Goal: Task Accomplishment & Management: Manage account settings

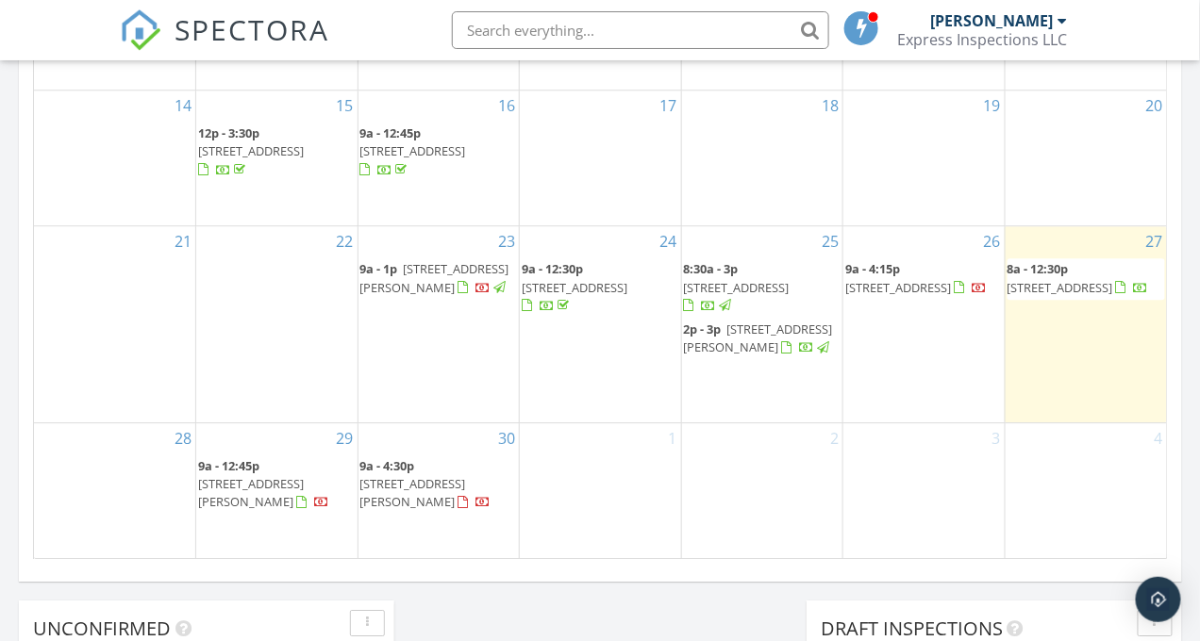
scroll to position [1364, 0]
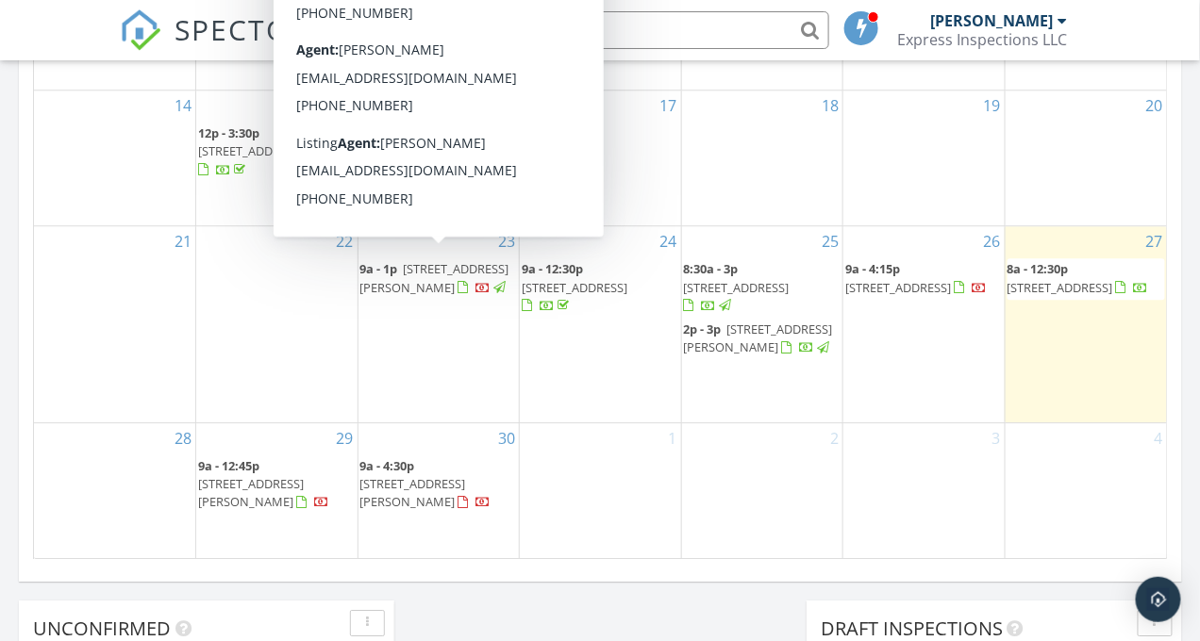
click at [411, 280] on span "12 Nicole Ln, Hazleton 18202" at bounding box center [434, 277] width 149 height 35
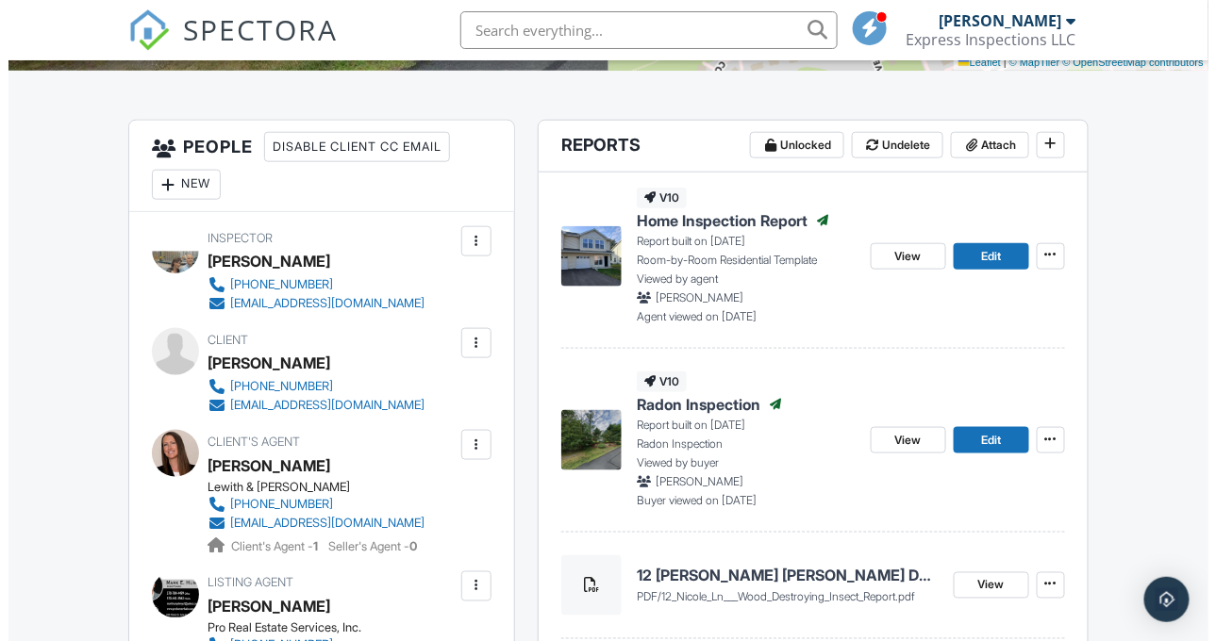
scroll to position [473, 0]
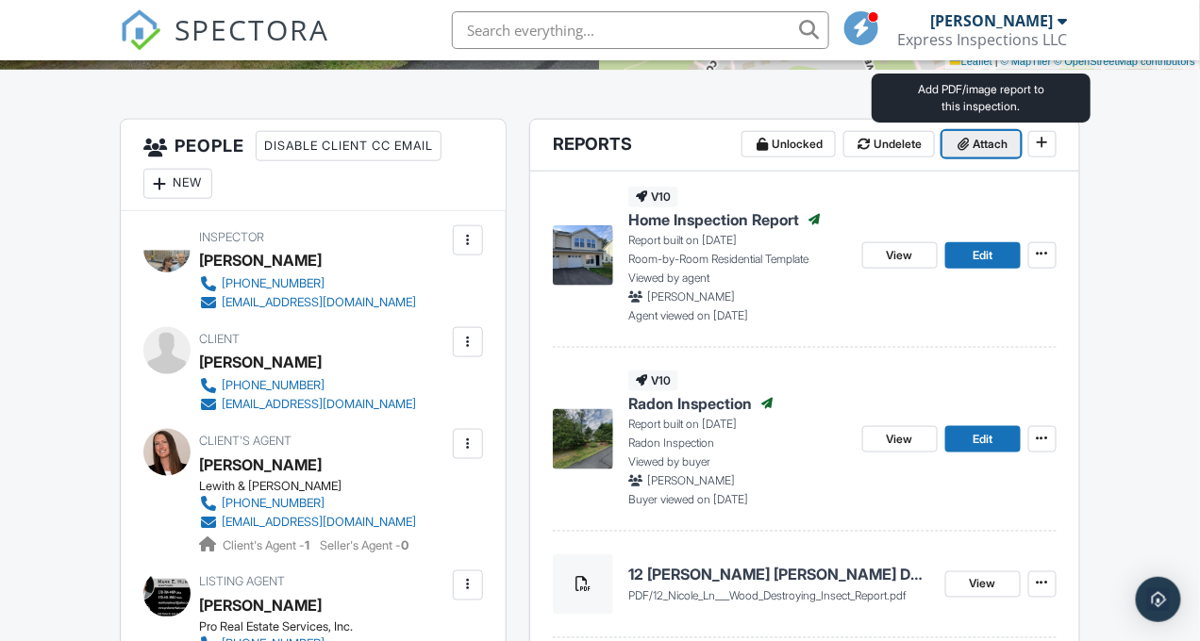
click at [992, 139] on span "Attach" at bounding box center [990, 144] width 35 height 19
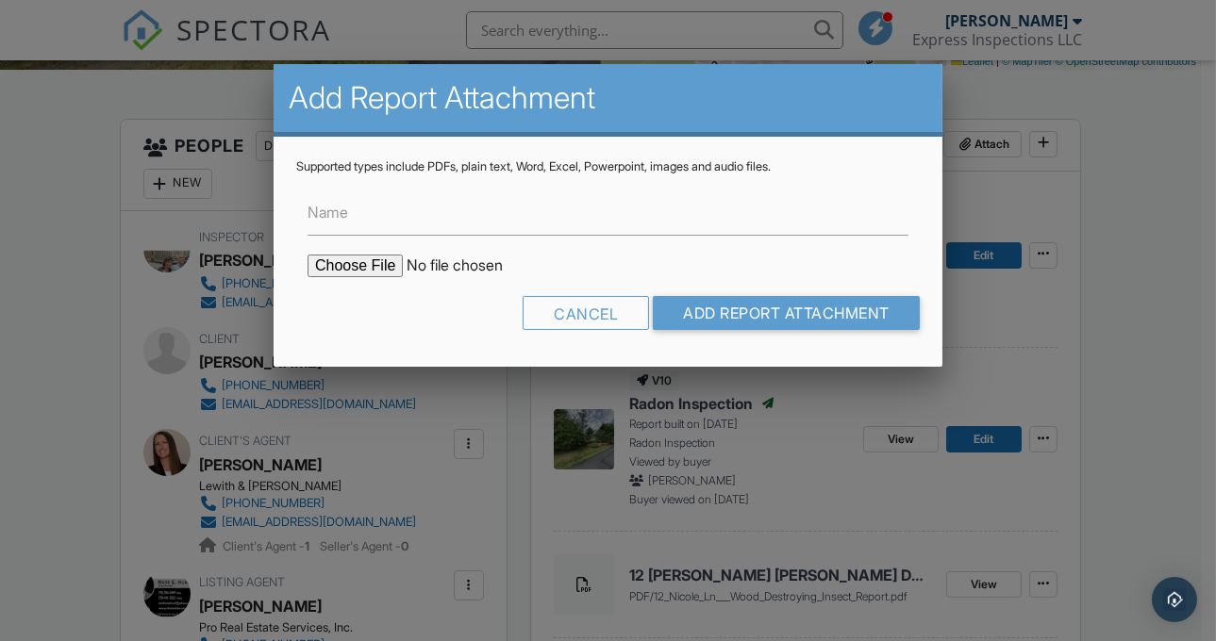
click at [358, 271] on input "file" at bounding box center [468, 266] width 321 height 23
type input "C:\fakepath\12 Nicole Ln - radon inspection.pdf"
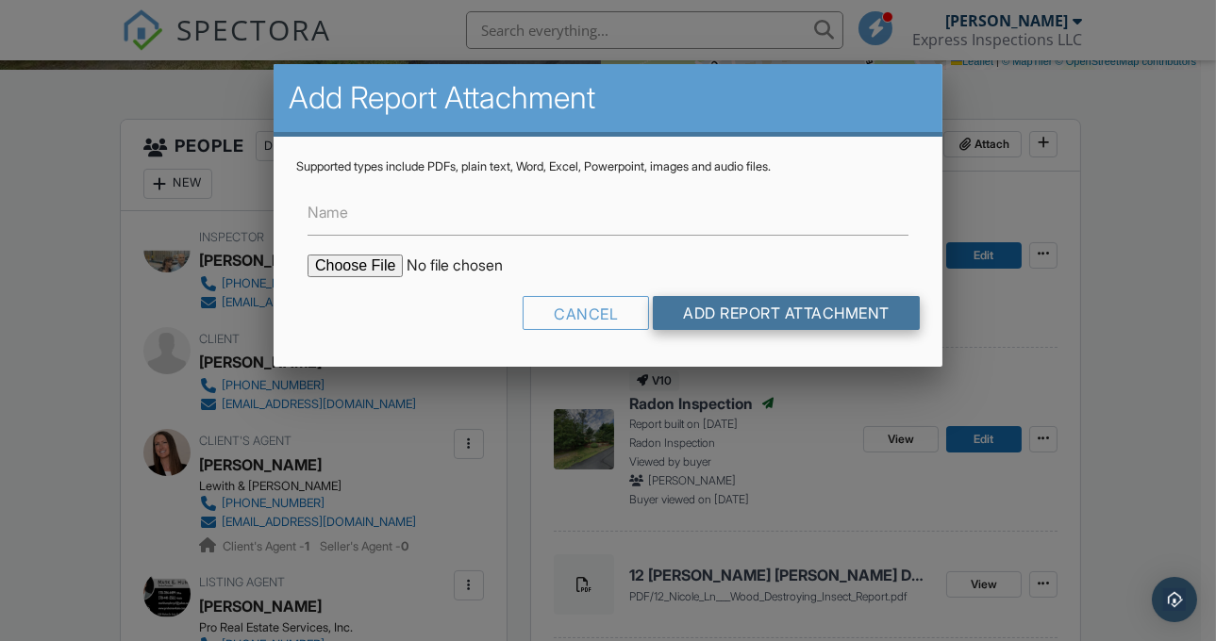
click at [720, 316] on input "Add Report Attachment" at bounding box center [786, 313] width 267 height 34
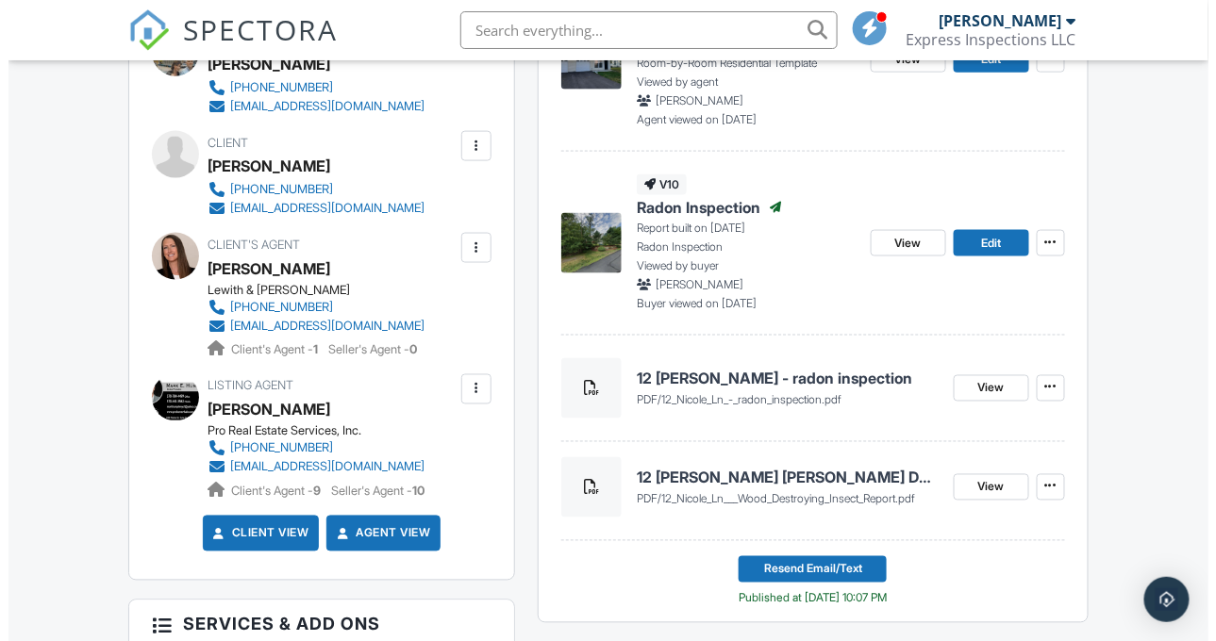
scroll to position [671, 0]
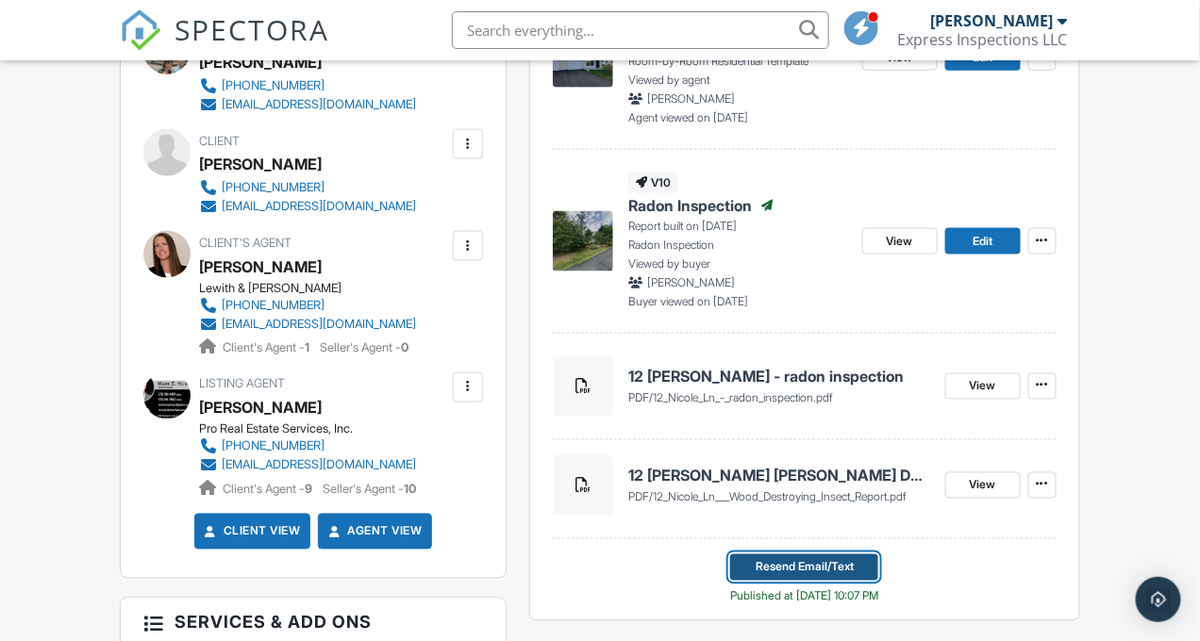
click at [830, 570] on span "Resend Email/Text" at bounding box center [805, 567] width 98 height 19
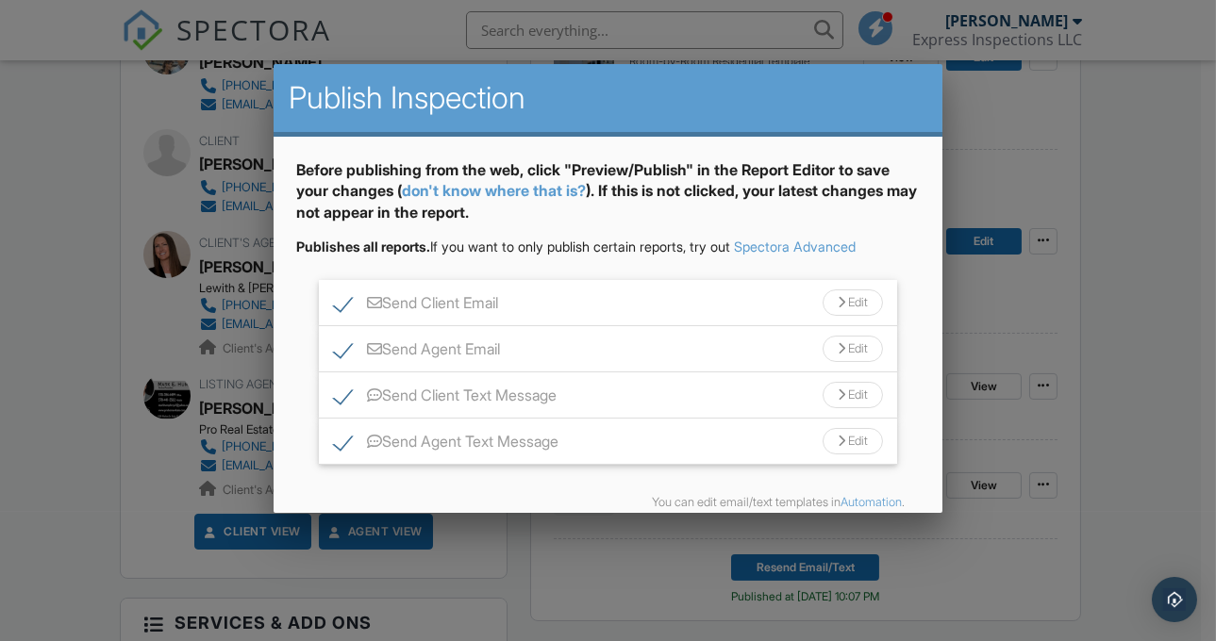
click at [341, 444] on label "Send Agent Text Message" at bounding box center [446, 445] width 225 height 24
checkbox input "false"
click at [334, 397] on label "Send Client Text Message" at bounding box center [445, 399] width 223 height 24
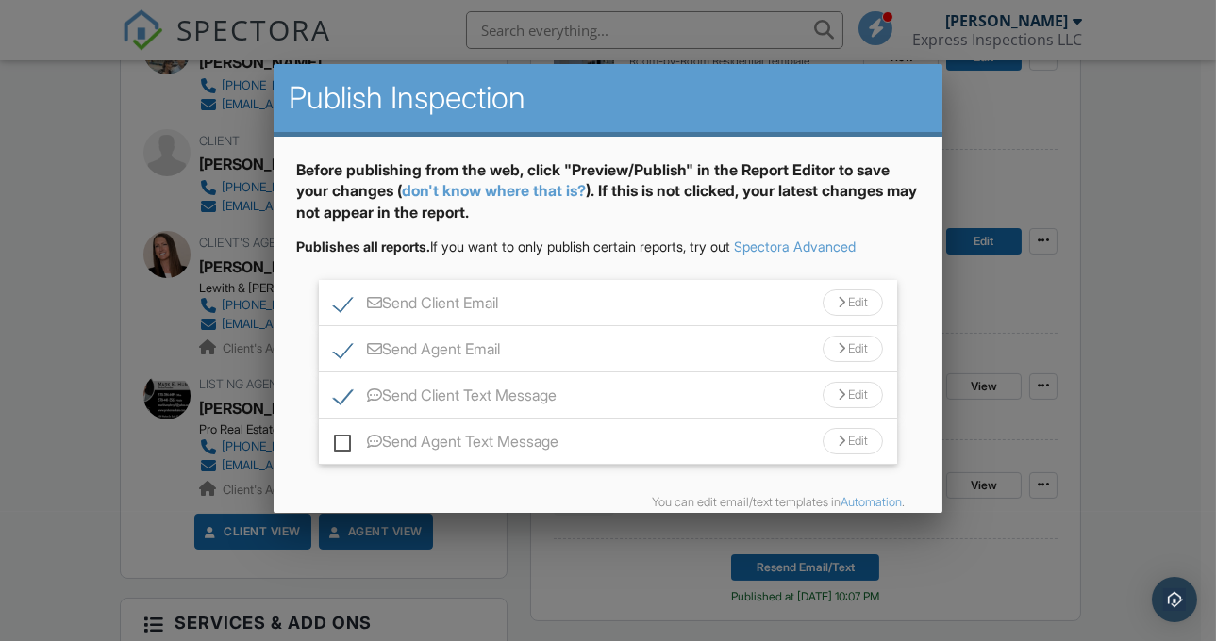
checkbox input "false"
click at [852, 344] on div "Edit" at bounding box center [853, 349] width 60 height 26
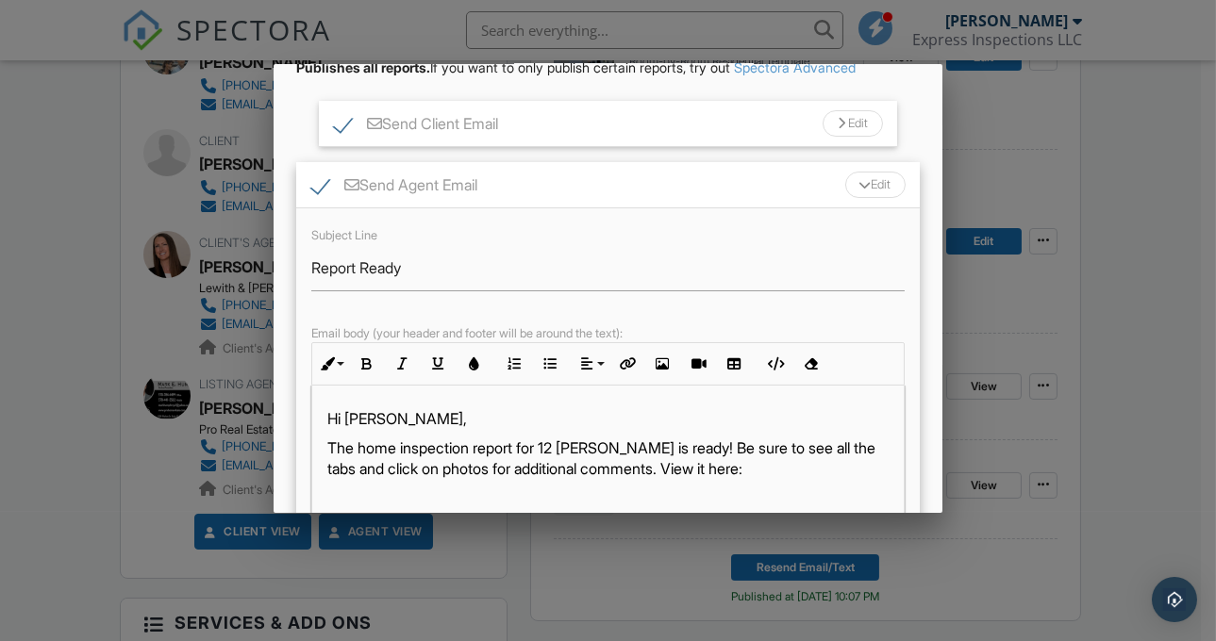
scroll to position [230, 0]
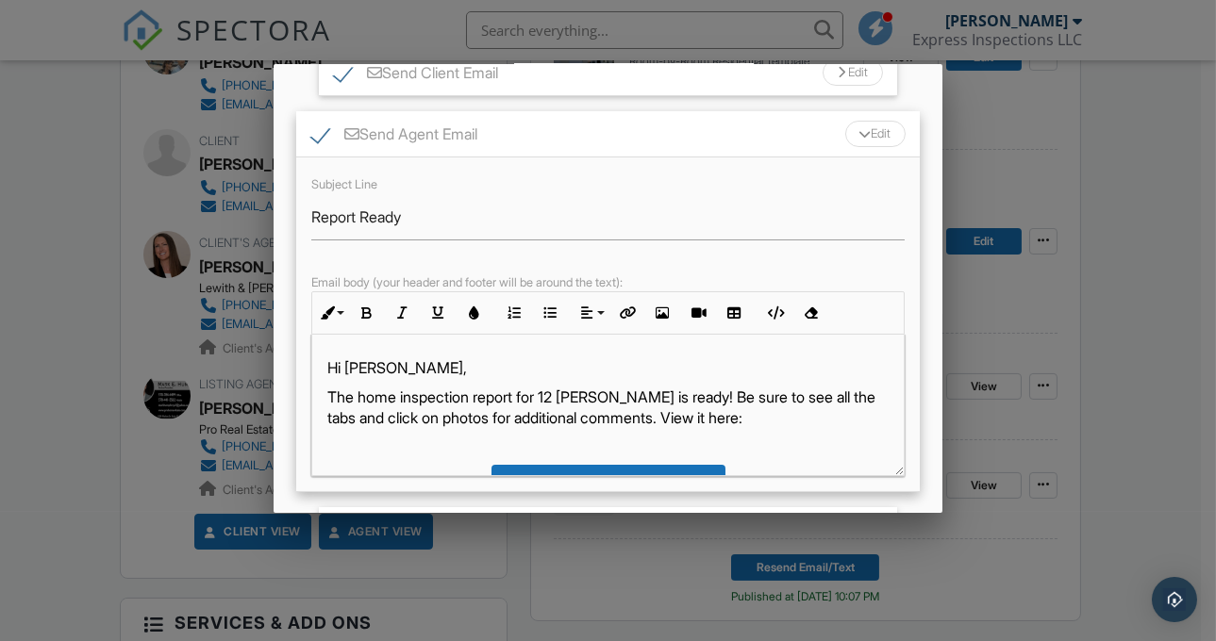
click at [363, 398] on p "The home inspection report for 12 [PERSON_NAME] is ready! Be sure to see all th…" at bounding box center [607, 408] width 561 height 42
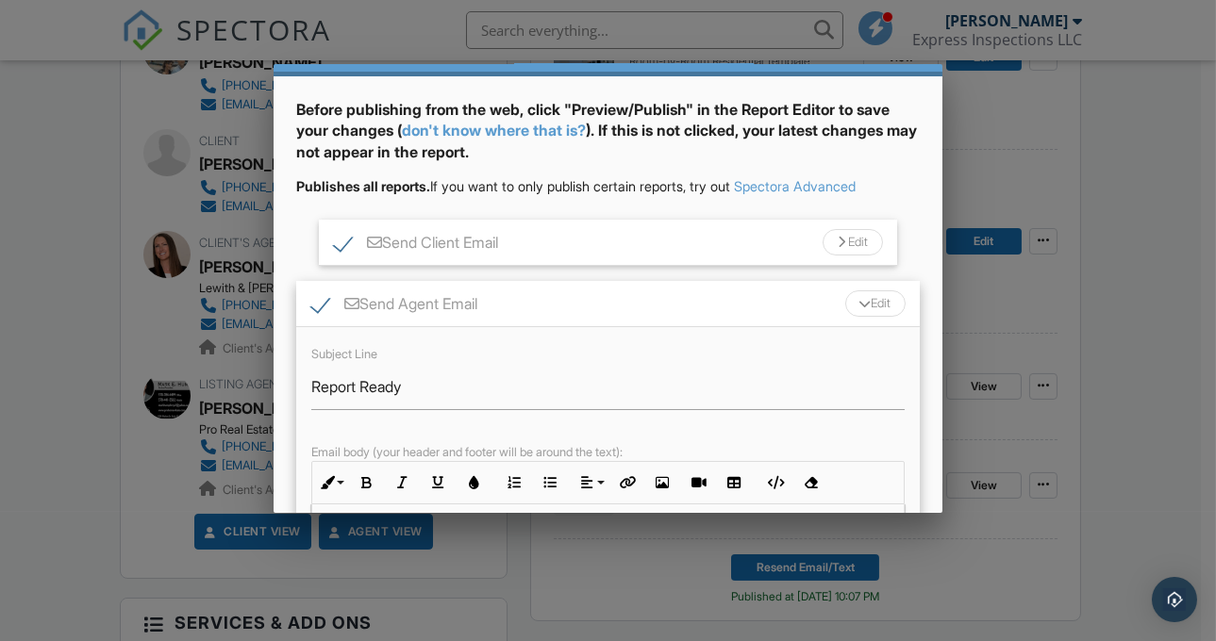
scroll to position [21, 0]
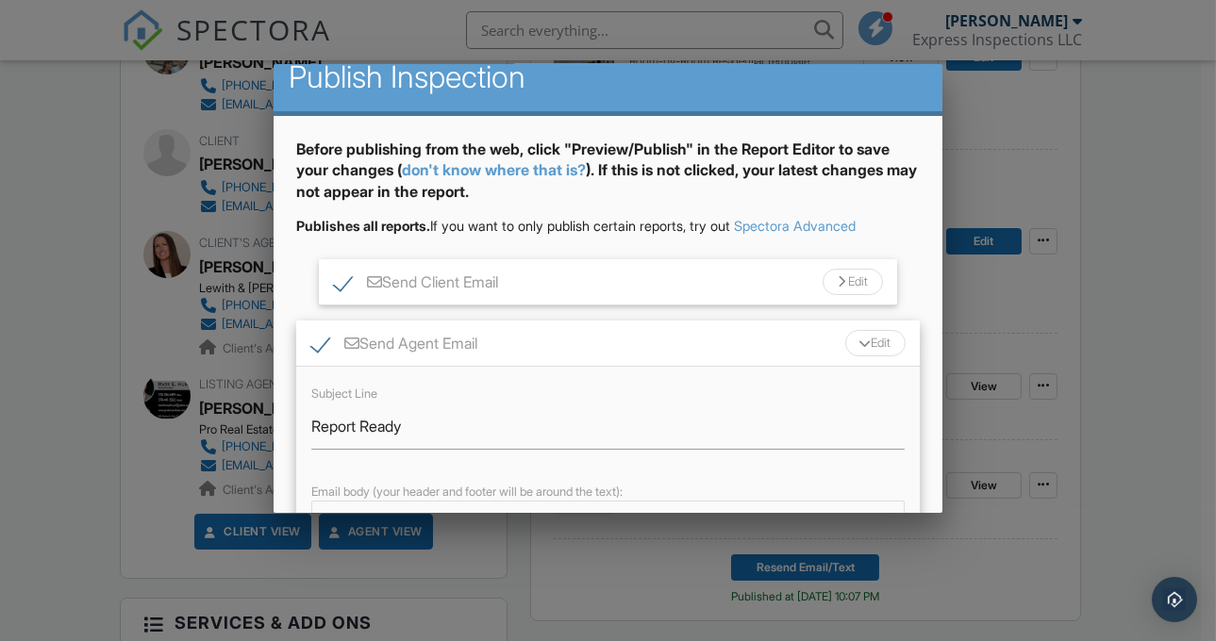
click at [846, 271] on div "Edit" at bounding box center [853, 282] width 60 height 26
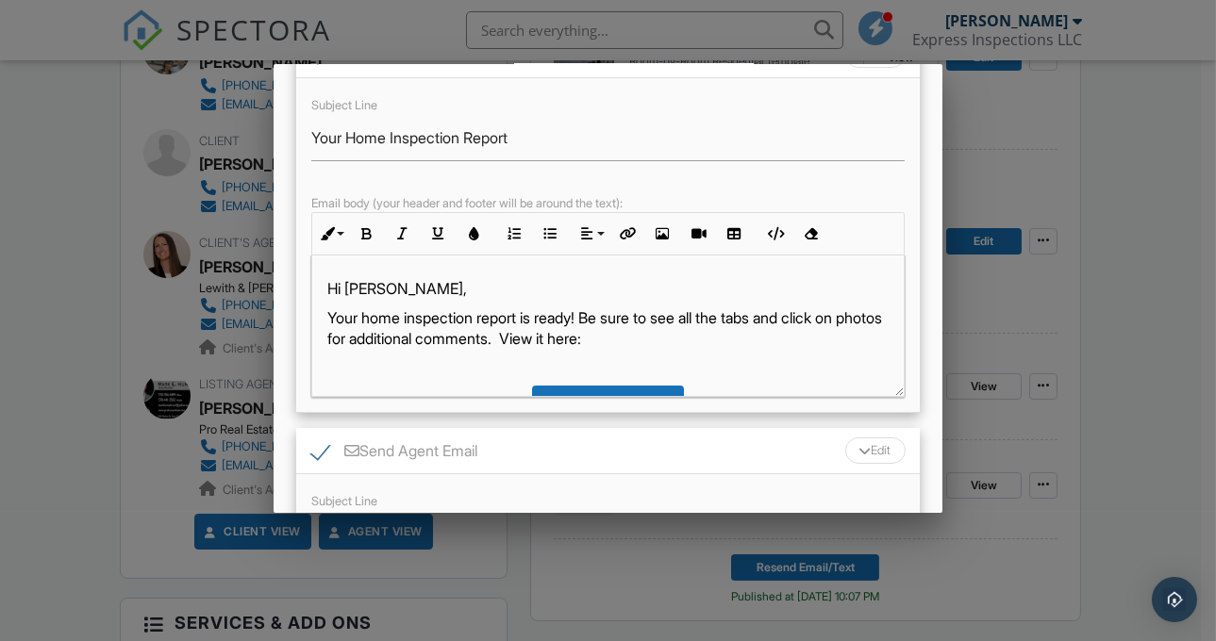
scroll to position [249, 0]
click at [361, 314] on p "Your home inspection report is ready! Be sure to see all the tabs and click on …" at bounding box center [607, 328] width 561 height 42
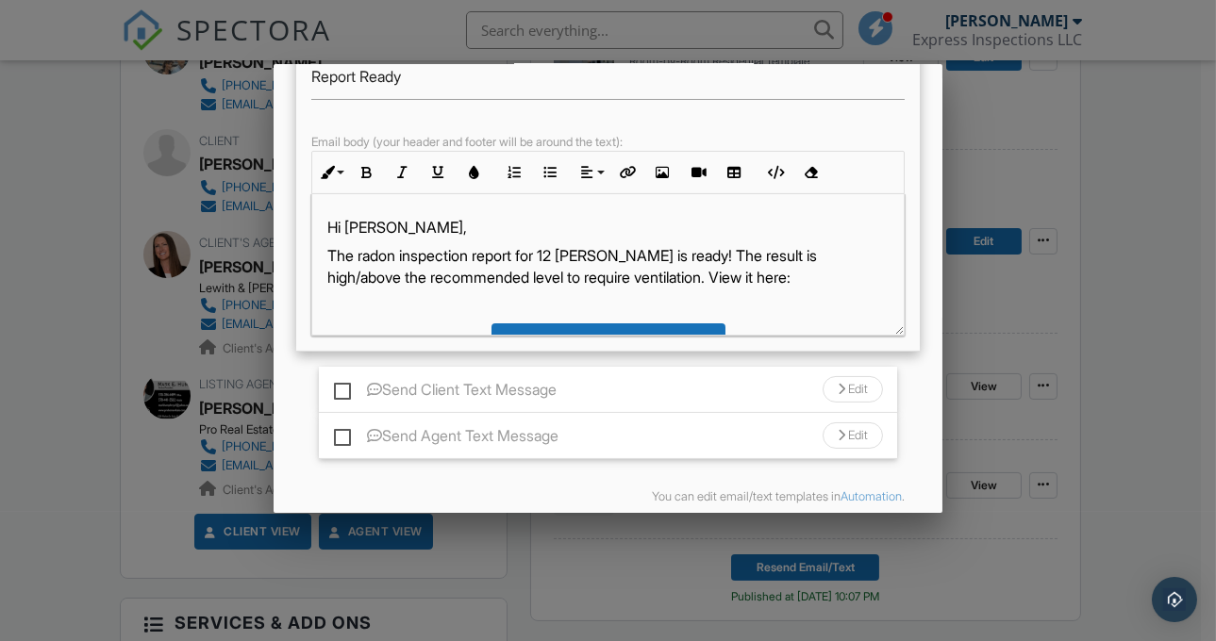
scroll to position [786, 0]
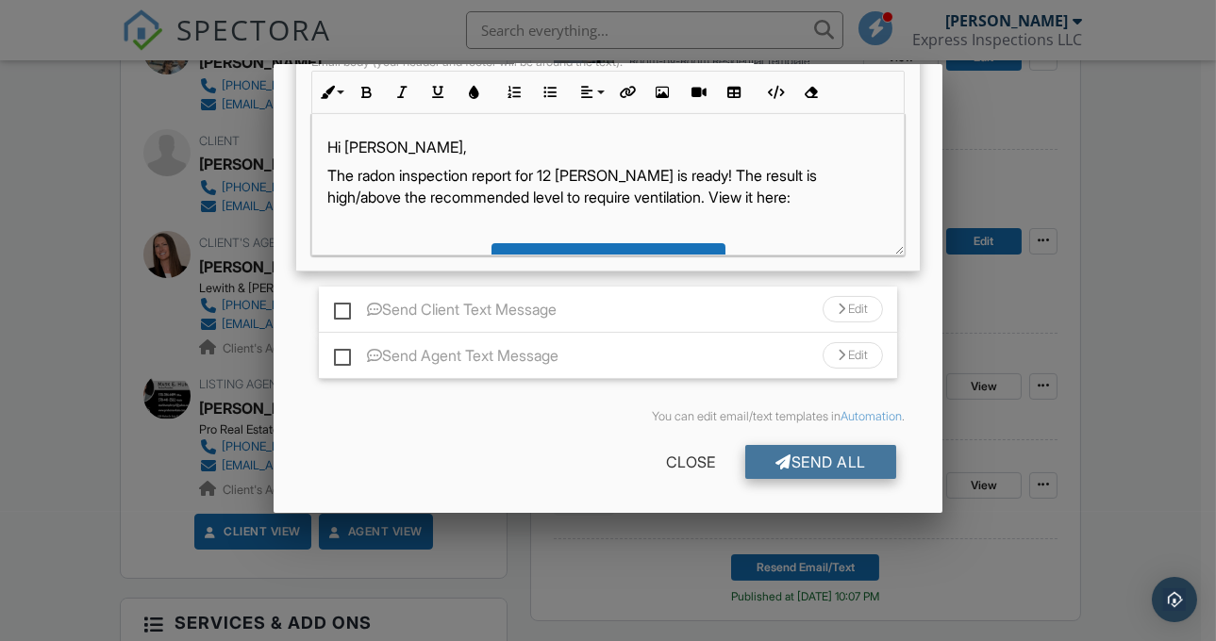
click at [822, 467] on div "Send All" at bounding box center [820, 462] width 151 height 34
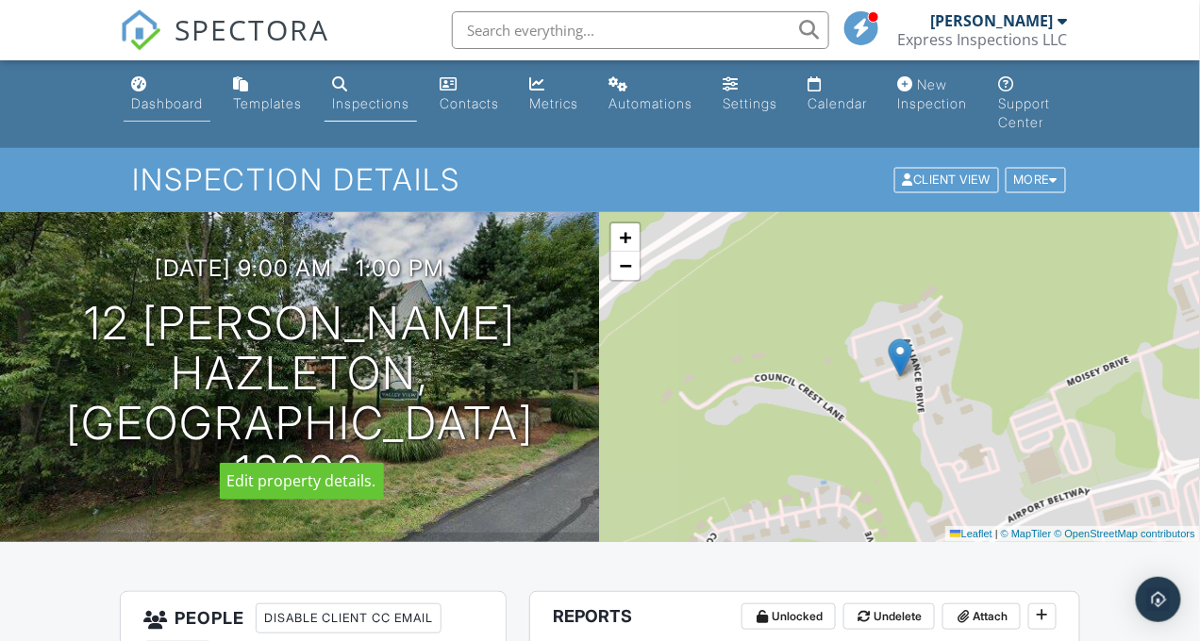
click at [158, 103] on div "Dashboard" at bounding box center [167, 103] width 72 height 16
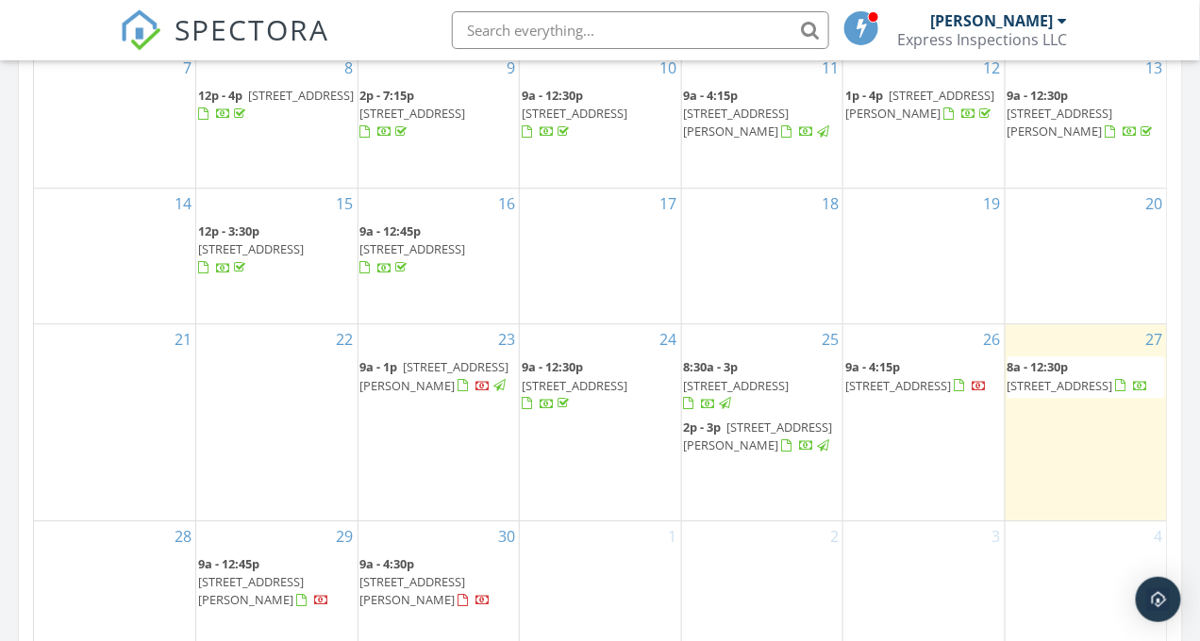
scroll to position [1267, 0]
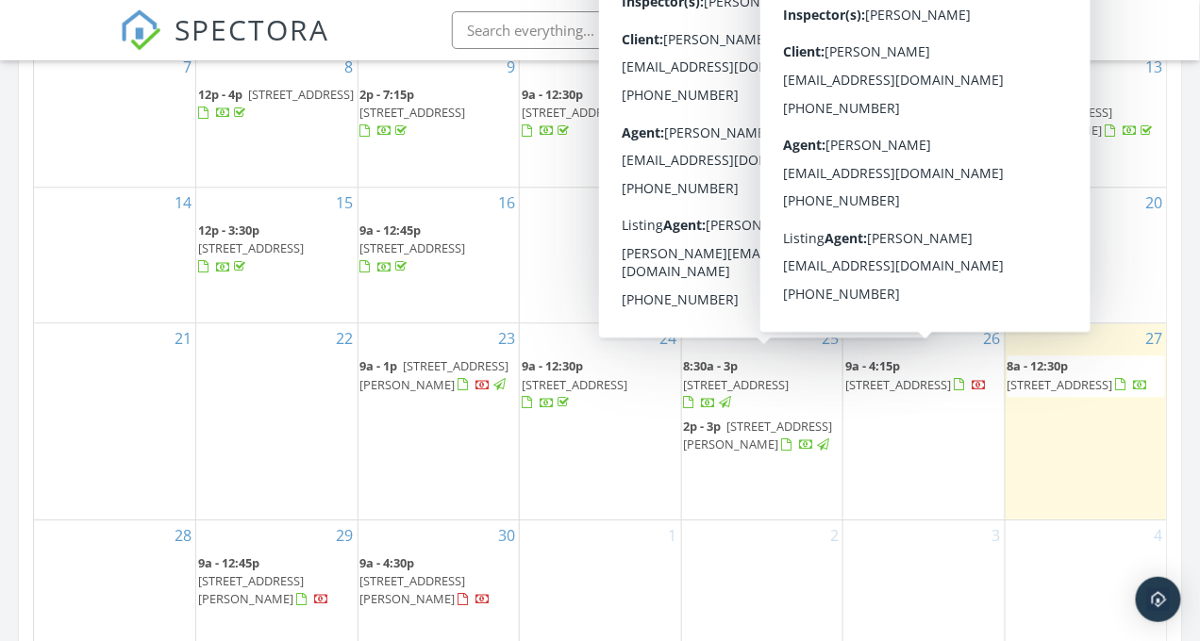
click at [905, 371] on link "9a - 4:15p 501 N 9th St , Selinsgrove 17870" at bounding box center [915, 375] width 141 height 35
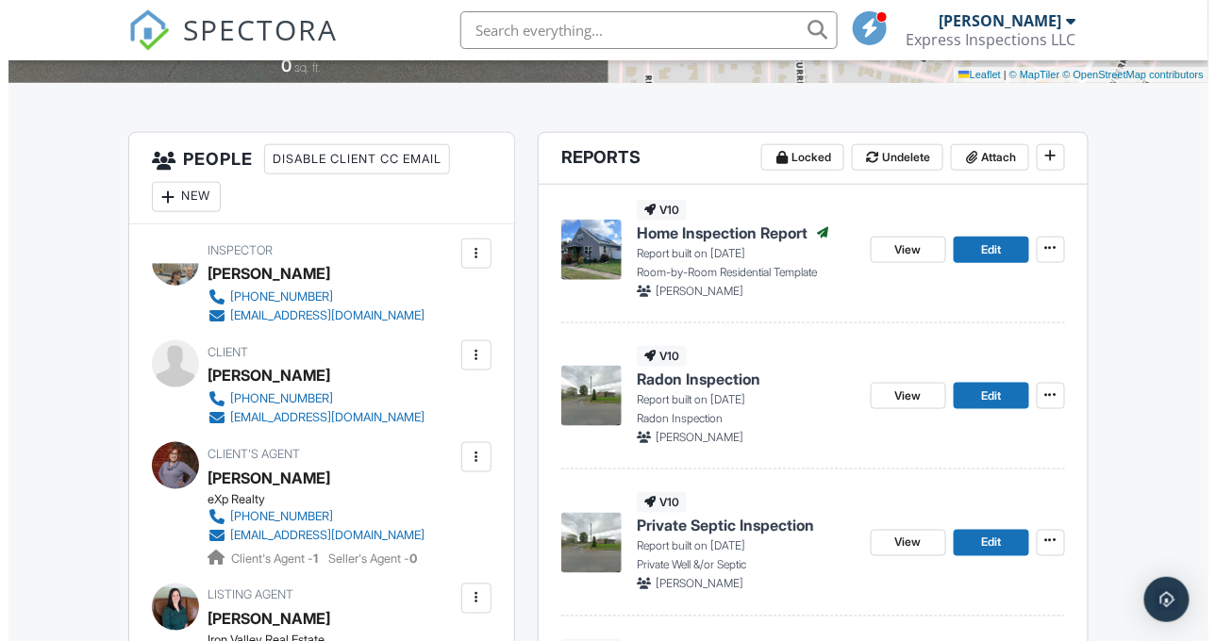
scroll to position [459, 0]
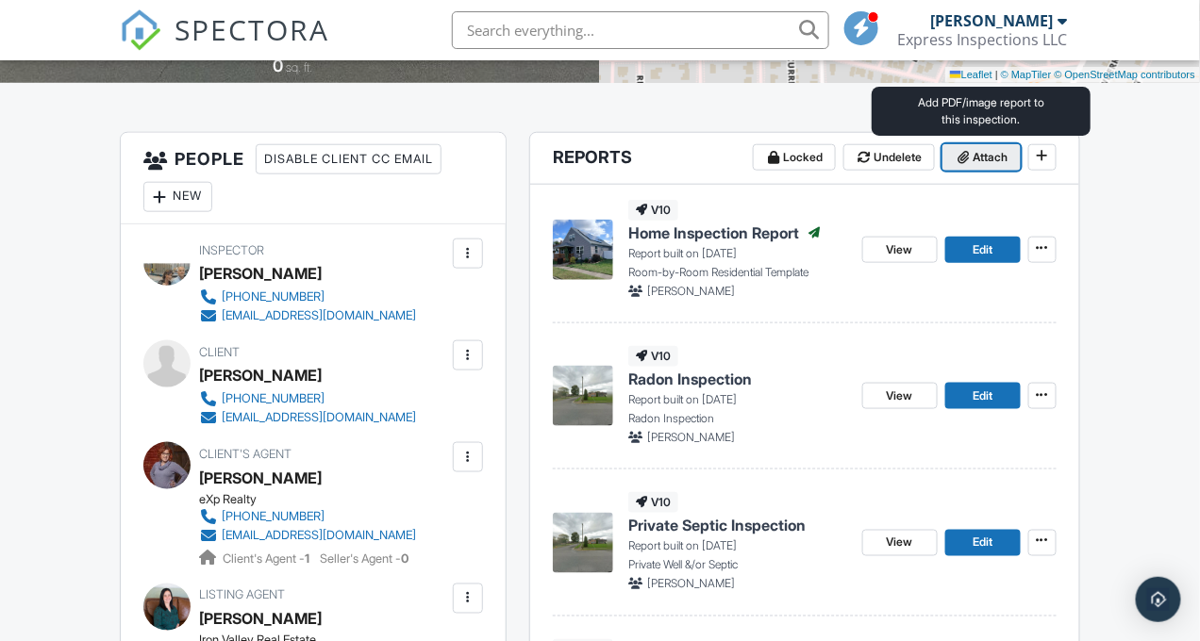
click at [984, 150] on span "Attach" at bounding box center [990, 157] width 35 height 19
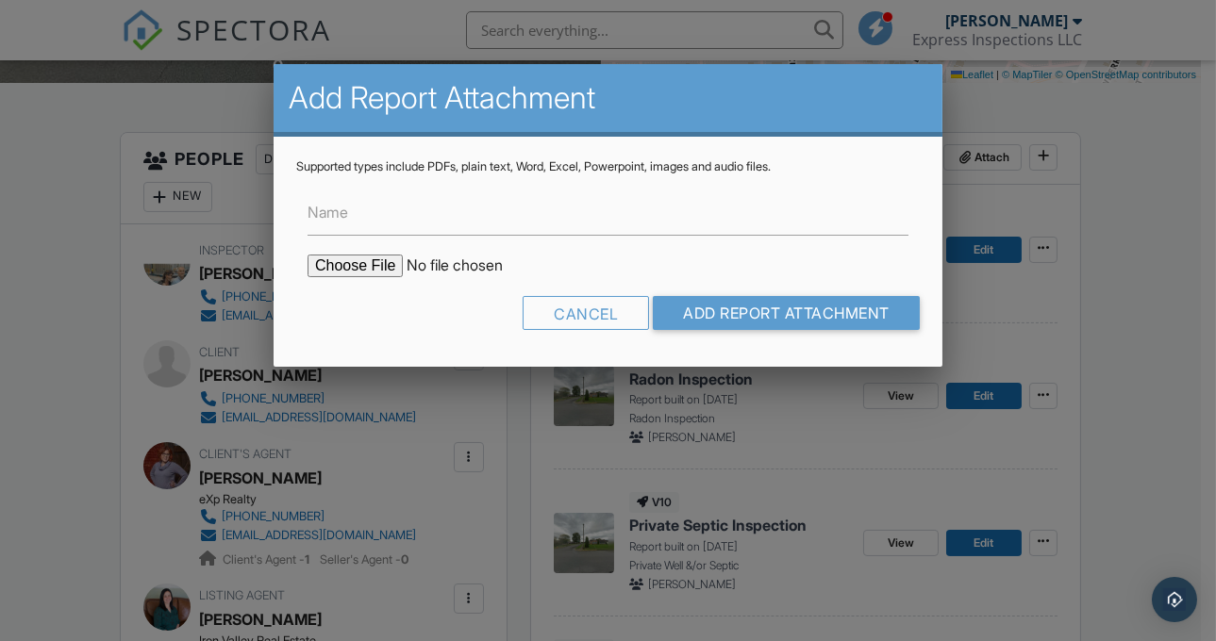
click at [382, 264] on input "file" at bounding box center [468, 266] width 321 height 23
type input "C:\fakepath\501 N 9th St - radon inspection.pdf"
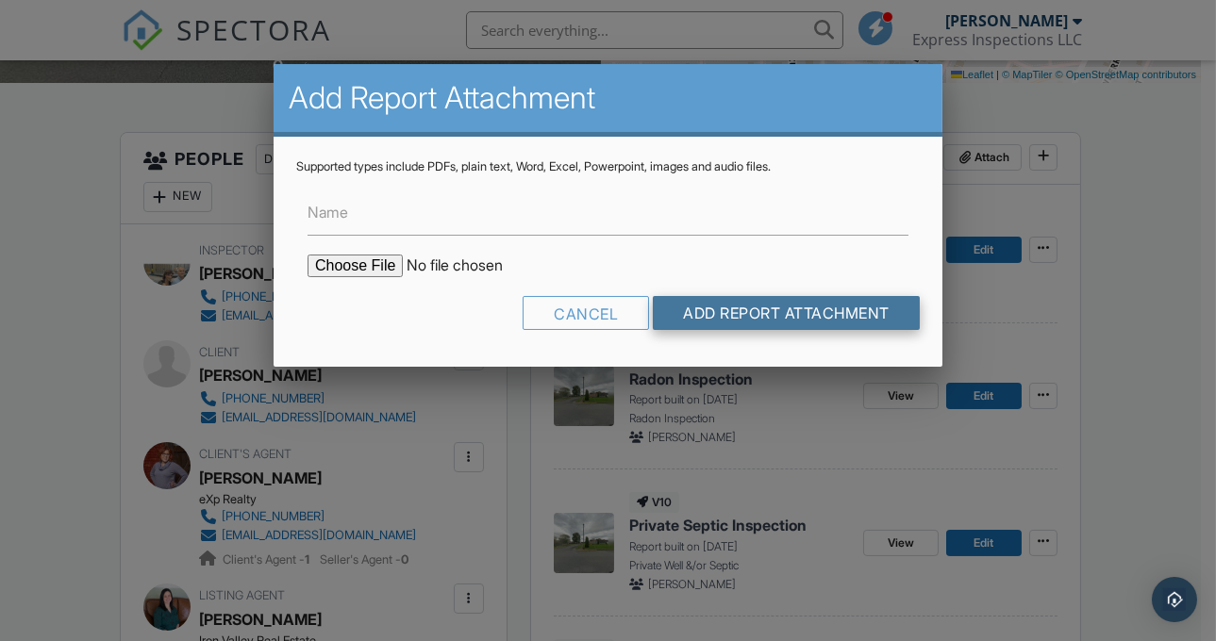
click at [715, 305] on input "Add Report Attachment" at bounding box center [786, 313] width 267 height 34
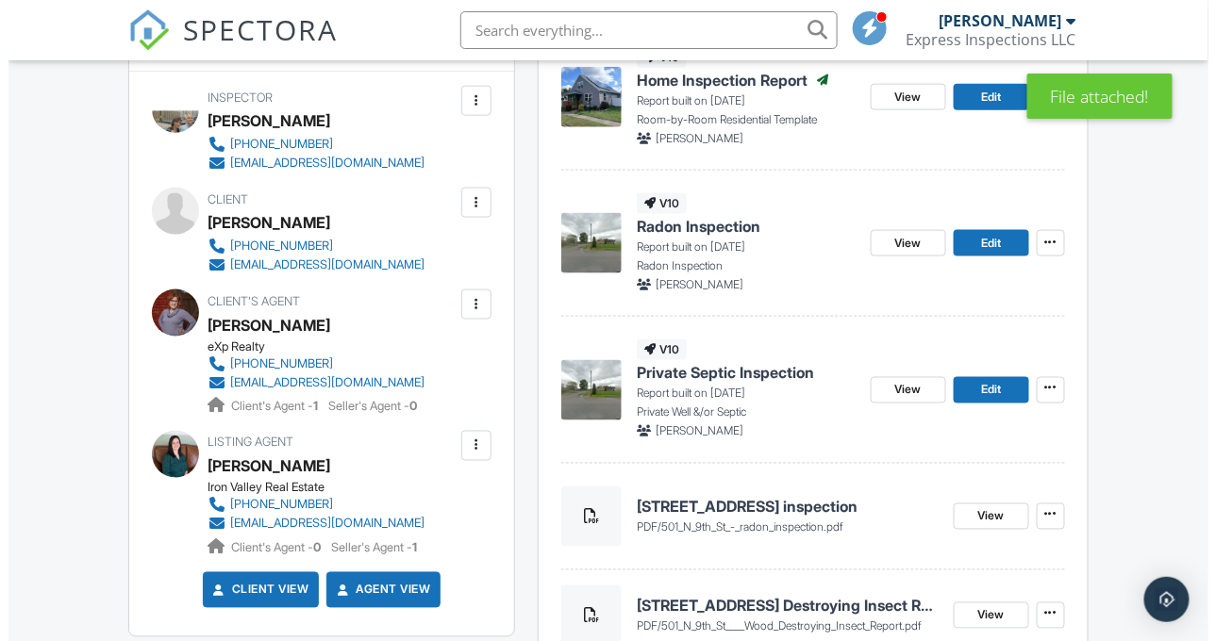
scroll to position [614, 0]
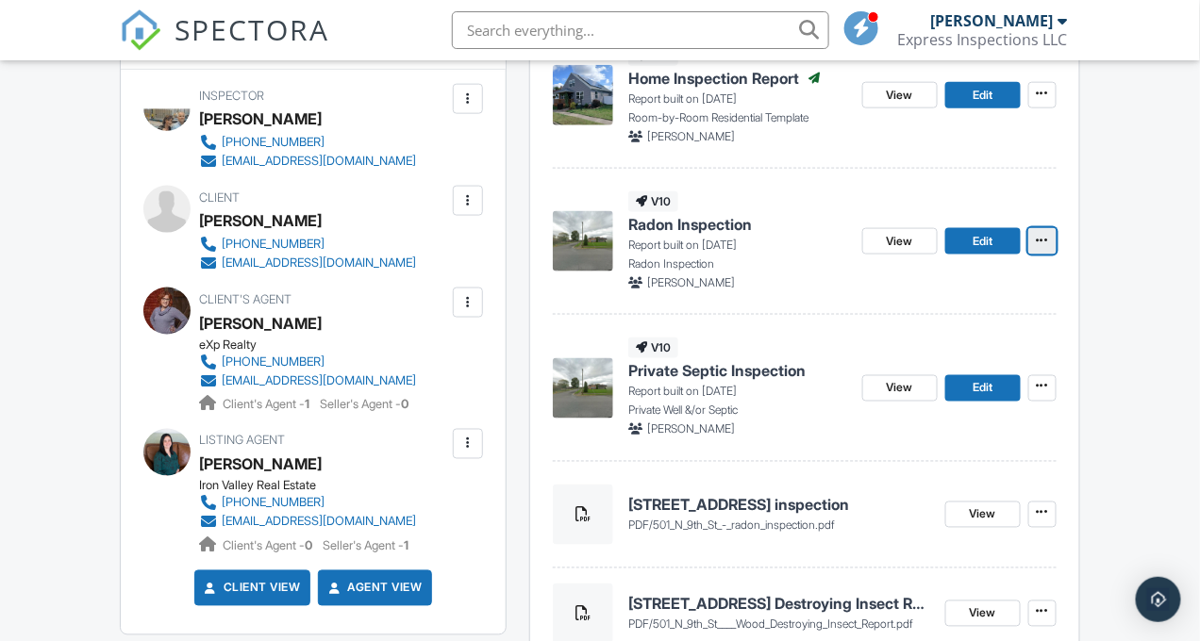
click at [1042, 239] on icon at bounding box center [1042, 240] width 11 height 13
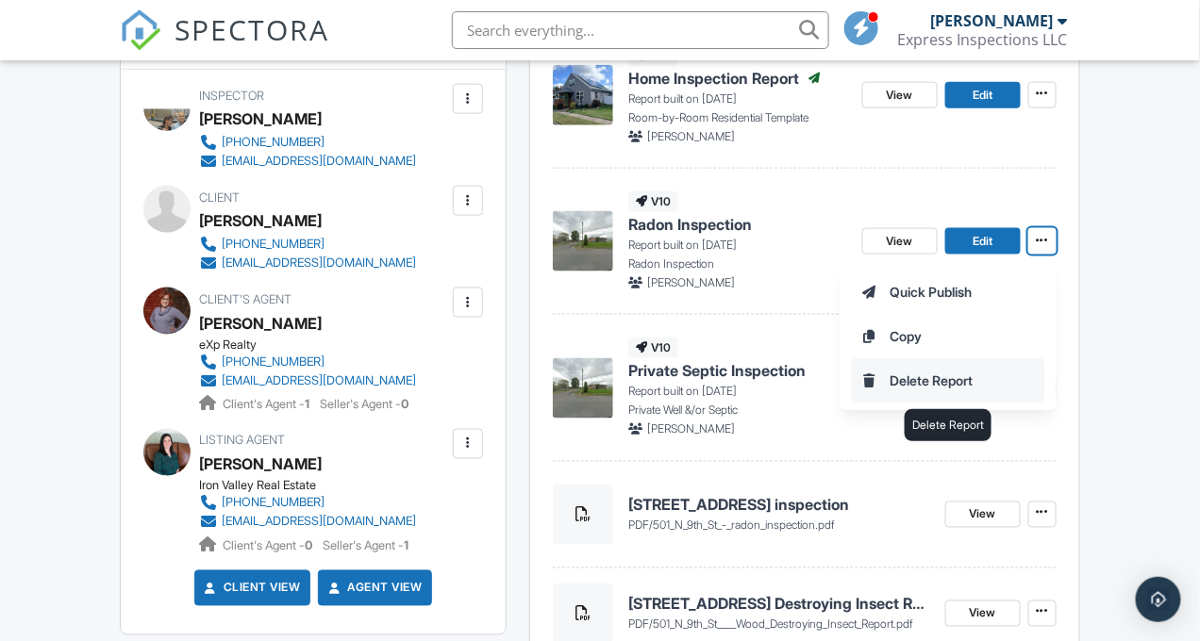
click at [930, 373] on input "Delete Report" at bounding box center [948, 380] width 192 height 42
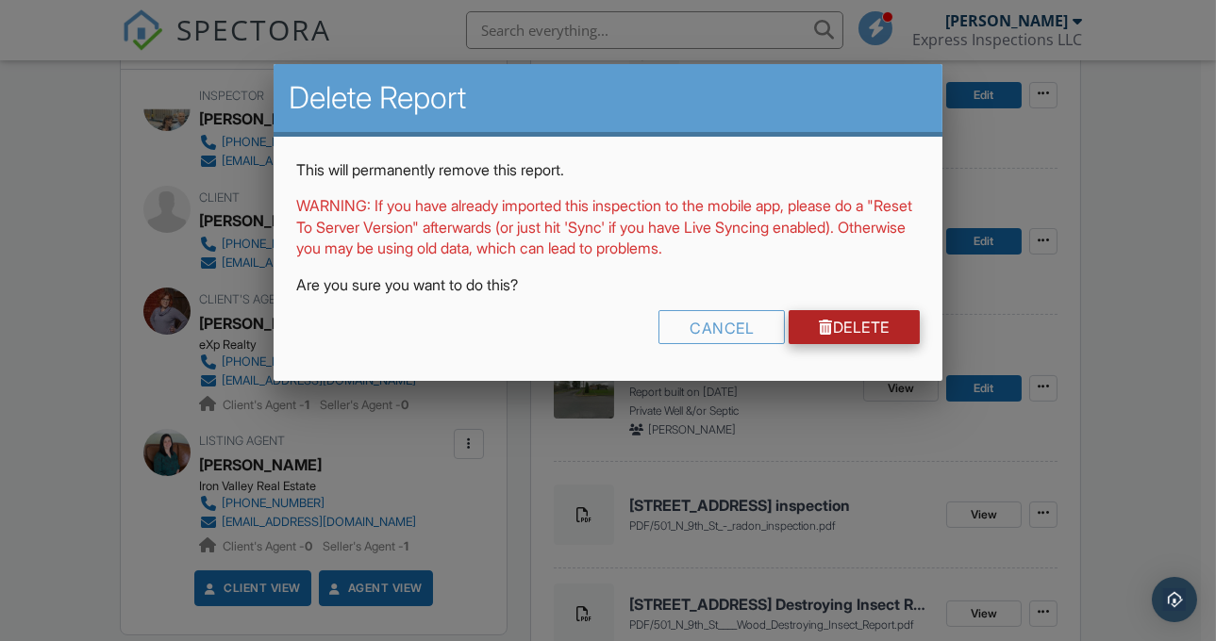
click at [877, 326] on link "Delete" at bounding box center [854, 327] width 131 height 34
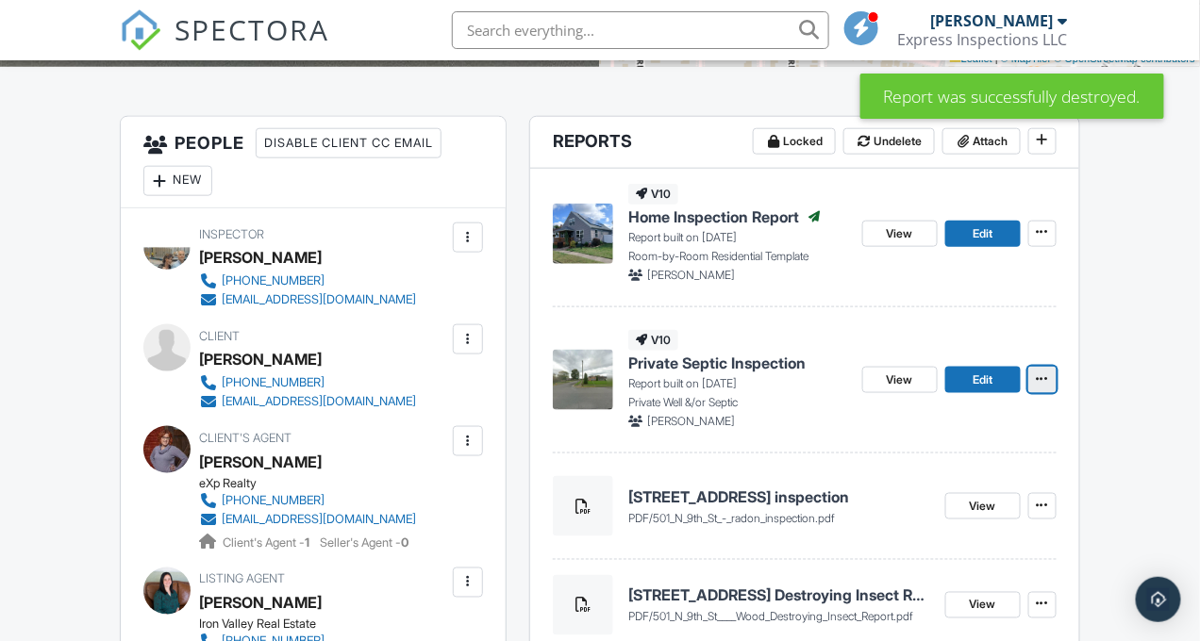
click at [1041, 373] on icon at bounding box center [1042, 379] width 11 height 13
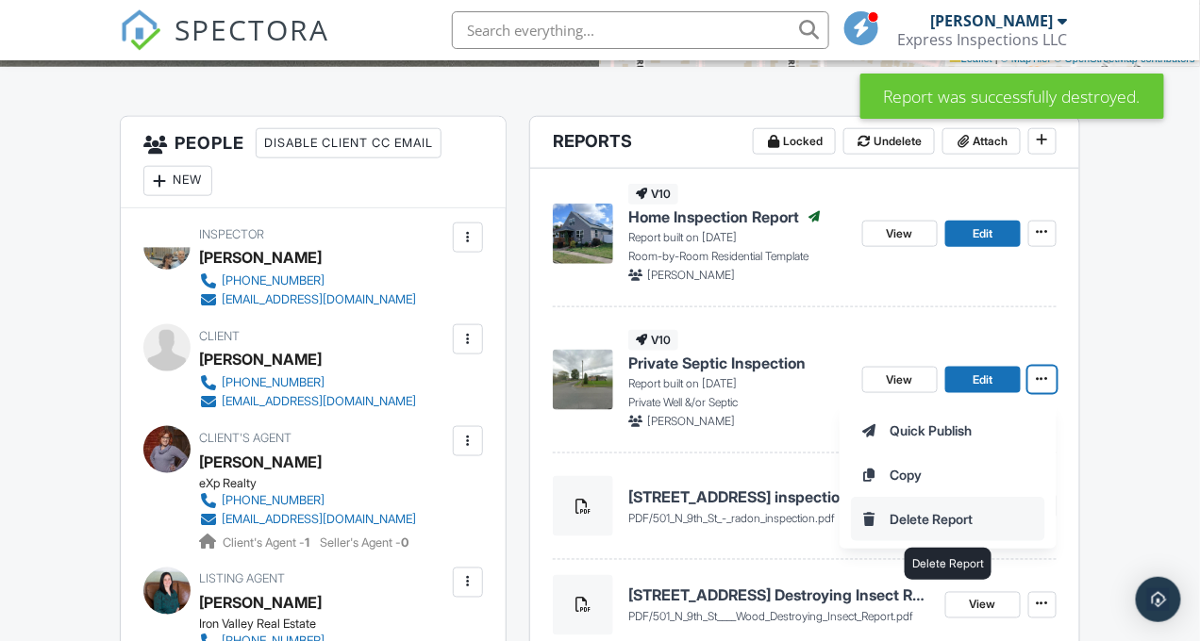
click at [927, 510] on input "Delete Report" at bounding box center [948, 519] width 192 height 42
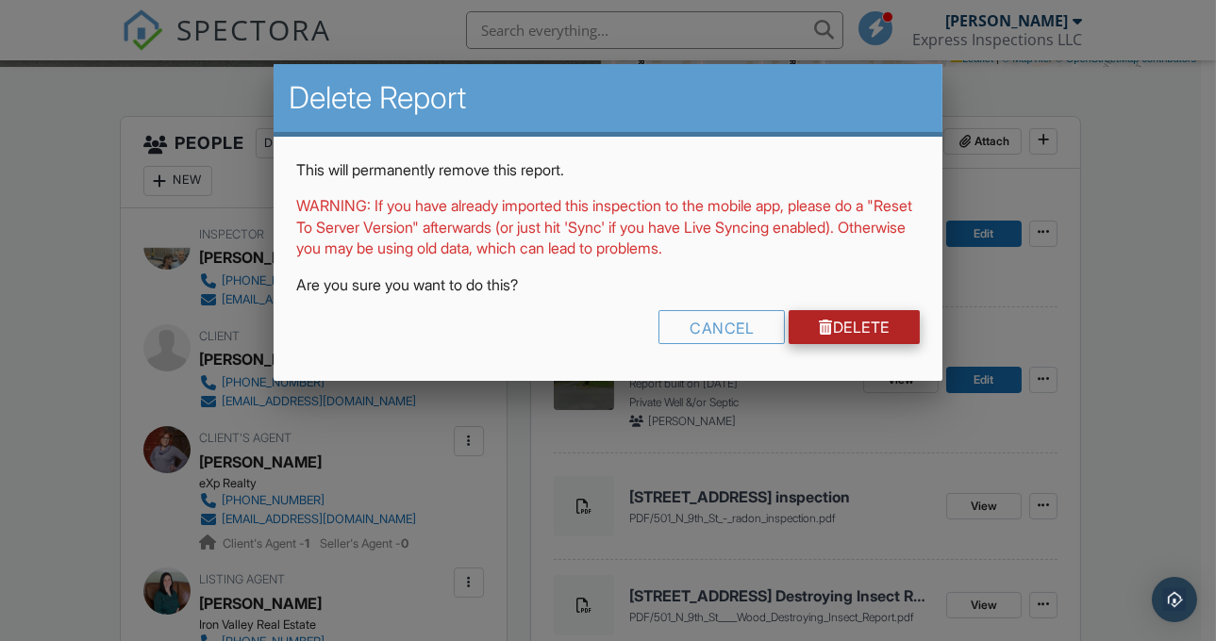
click at [862, 330] on link "Delete" at bounding box center [854, 327] width 131 height 34
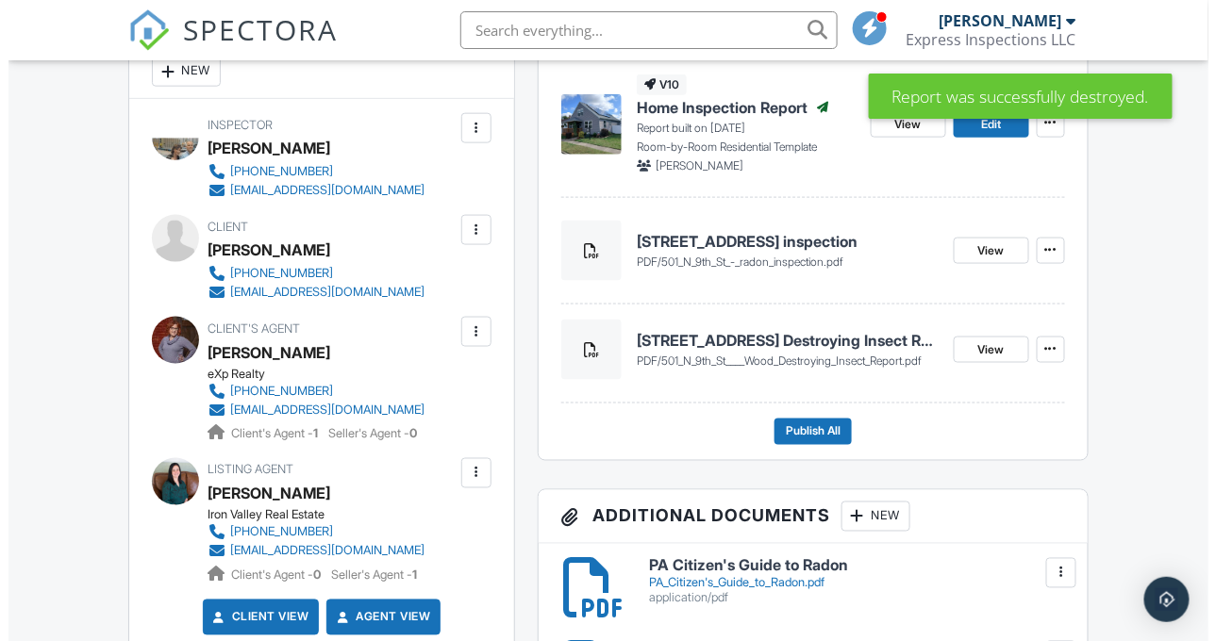
scroll to position [582, 0]
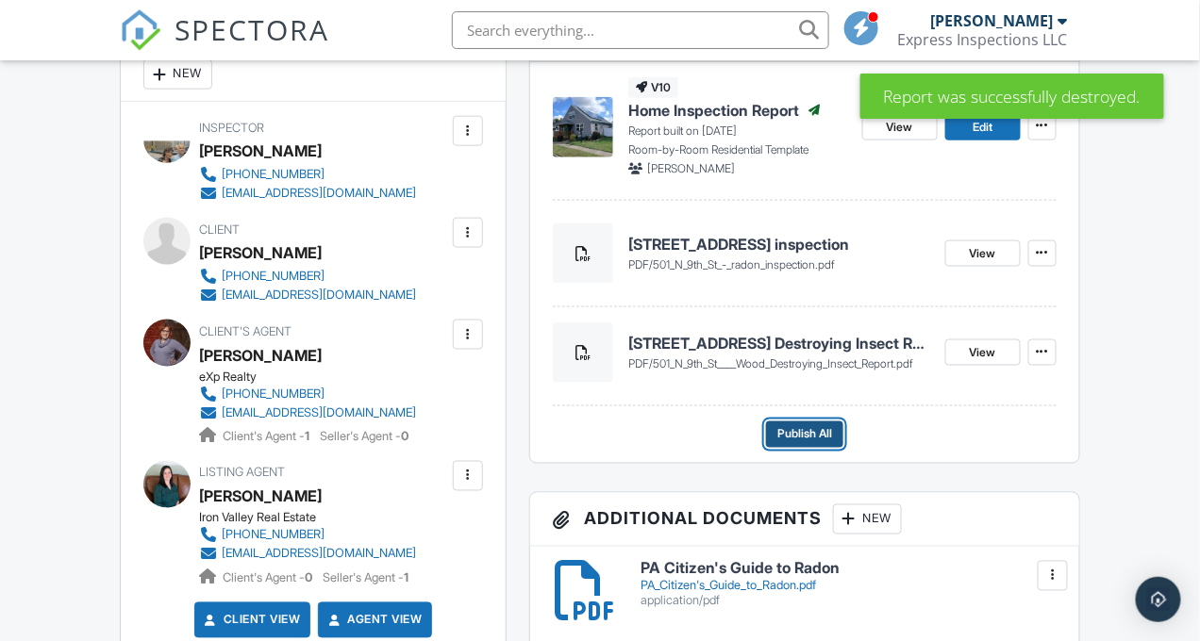
click at [817, 441] on span "Publish All" at bounding box center [804, 434] width 55 height 19
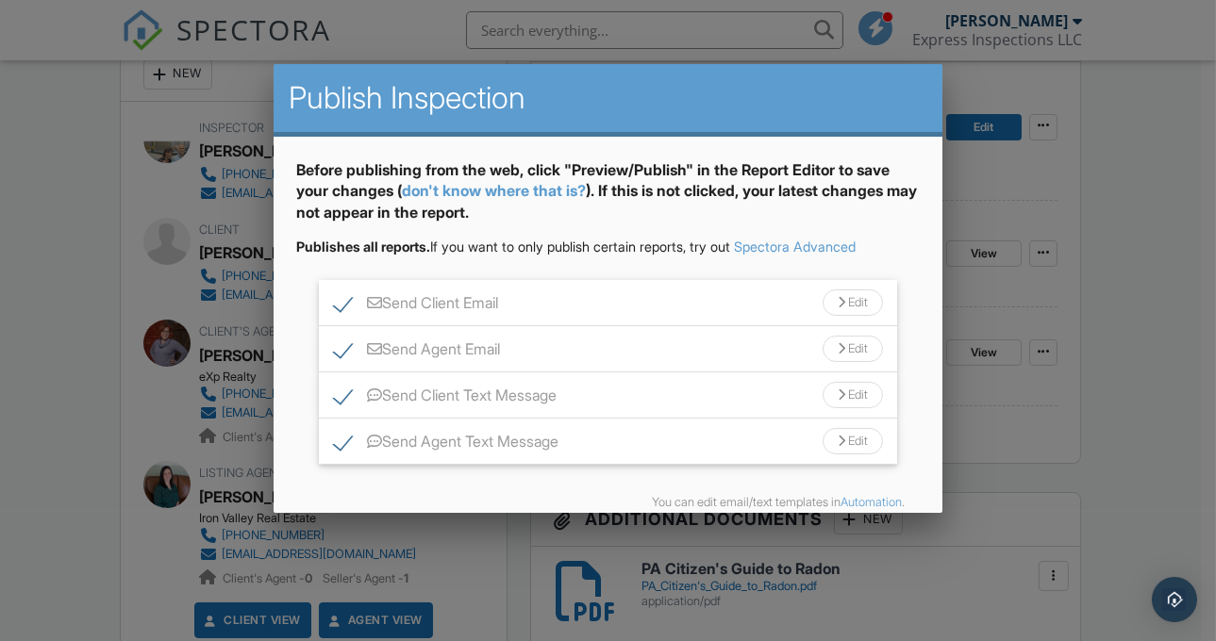
click at [343, 438] on label "Send Agent Text Message" at bounding box center [446, 445] width 225 height 24
checkbox input "false"
click at [340, 392] on label "Send Client Text Message" at bounding box center [445, 399] width 223 height 24
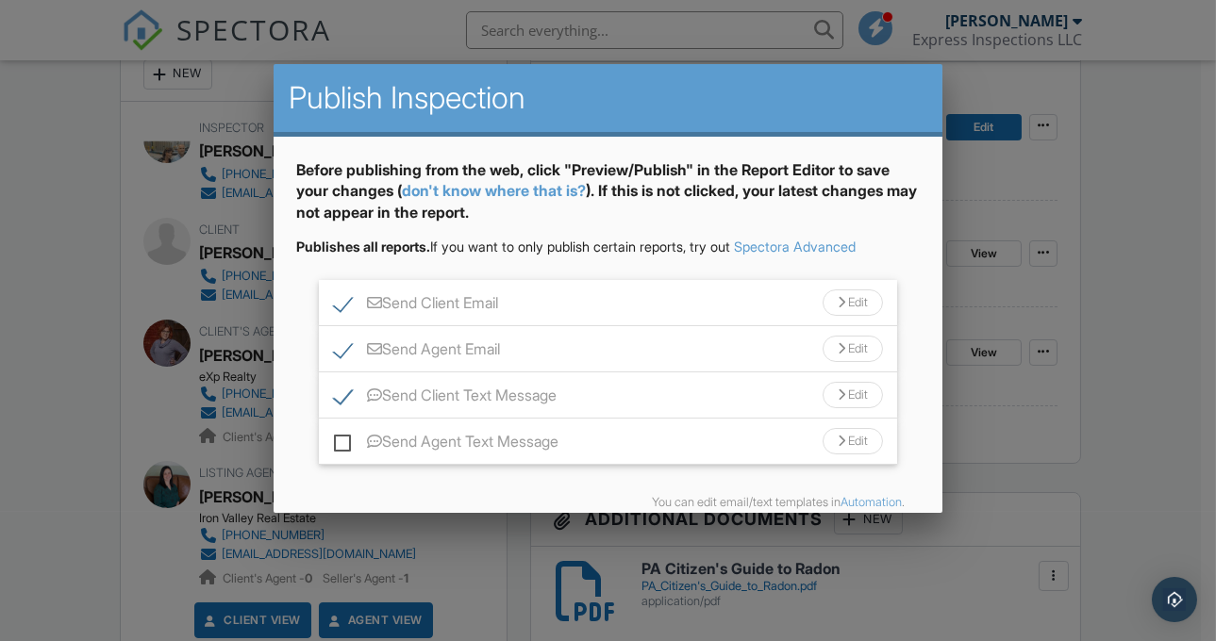
checkbox input "false"
click at [844, 351] on div "Edit" at bounding box center [853, 349] width 60 height 26
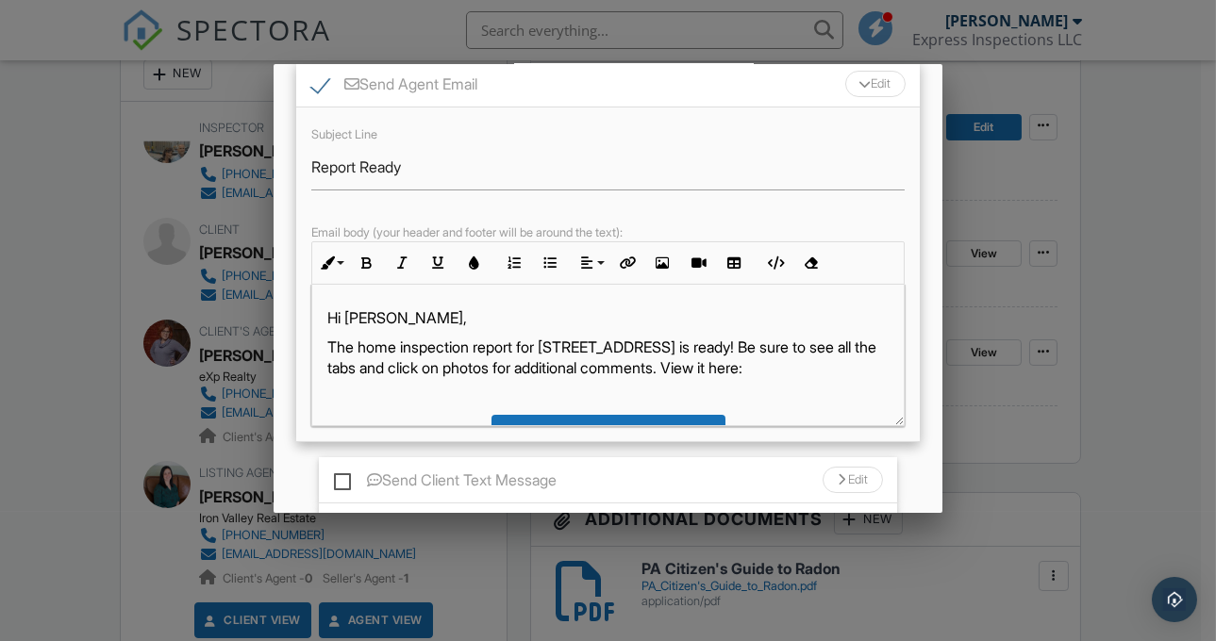
scroll to position [281, 0]
click at [372, 341] on p "The home inspection report for [STREET_ADDRESS] is ready! Be sure to see all th…" at bounding box center [607, 357] width 561 height 42
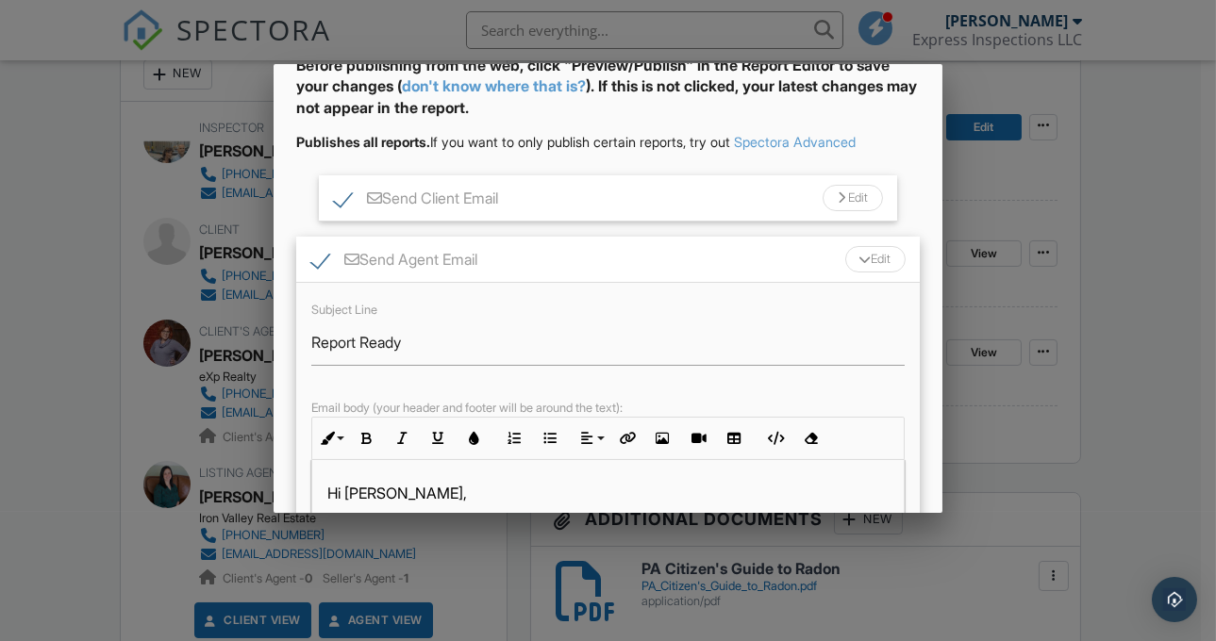
scroll to position [98, 0]
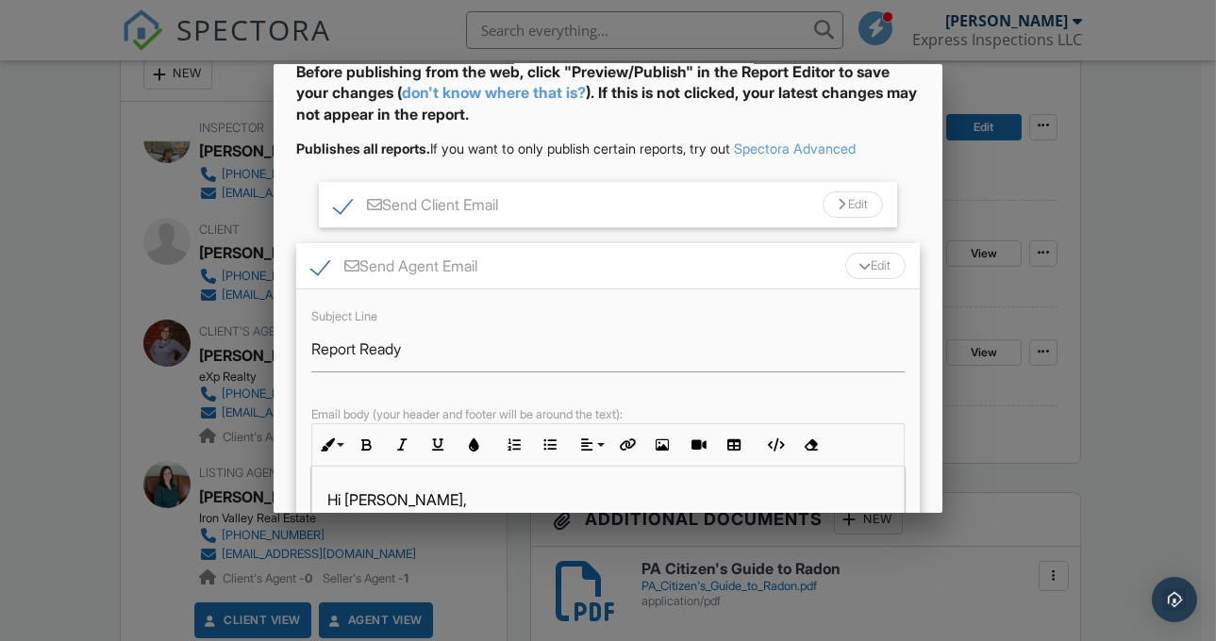
click at [841, 202] on div "Edit" at bounding box center [853, 204] width 60 height 26
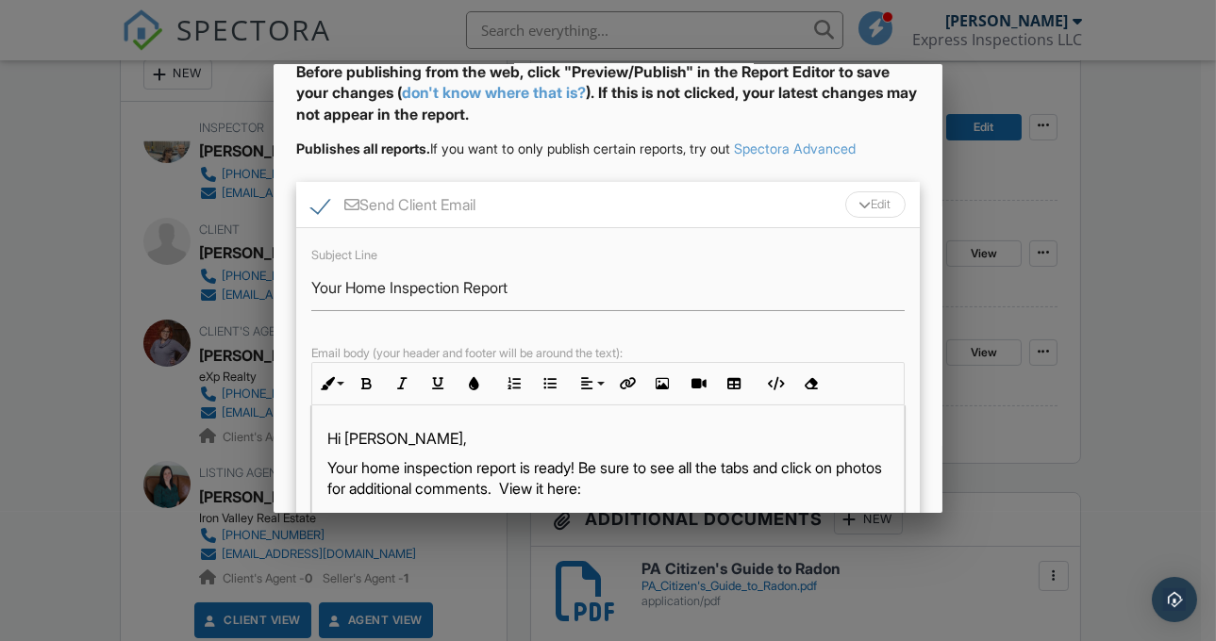
click at [365, 466] on p "Your home inspection report is ready! Be sure to see all the tabs and click on …" at bounding box center [607, 478] width 561 height 42
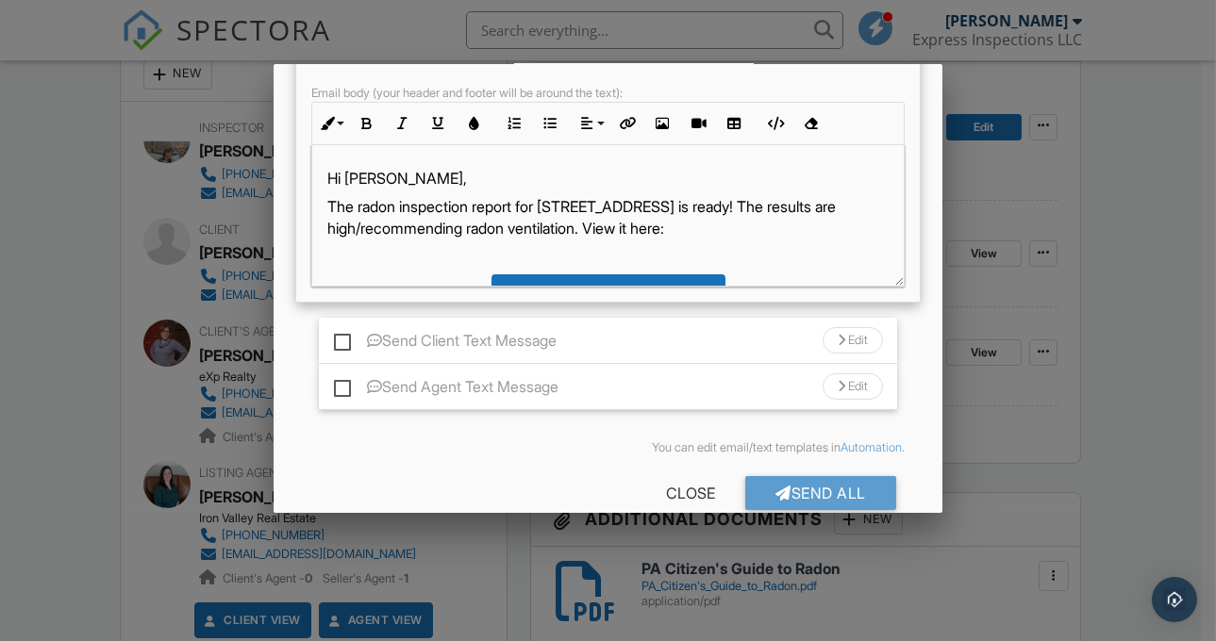
scroll to position [786, 0]
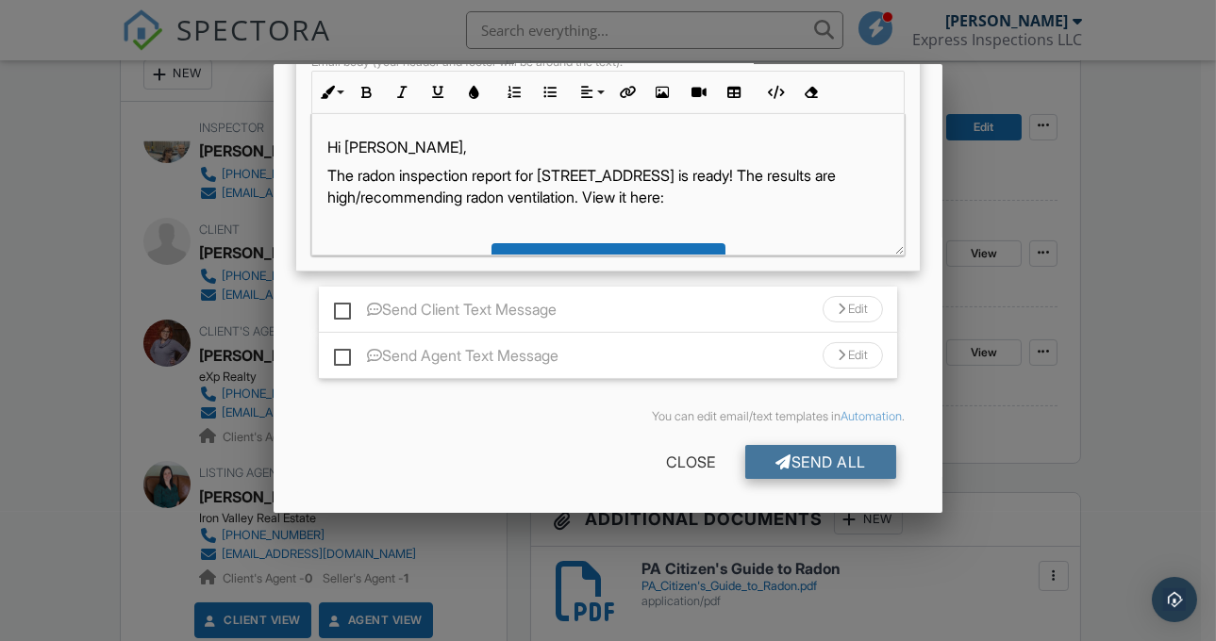
click at [848, 458] on div "Send All" at bounding box center [820, 462] width 151 height 34
